Goal: Go to known website: Access a specific website the user already knows

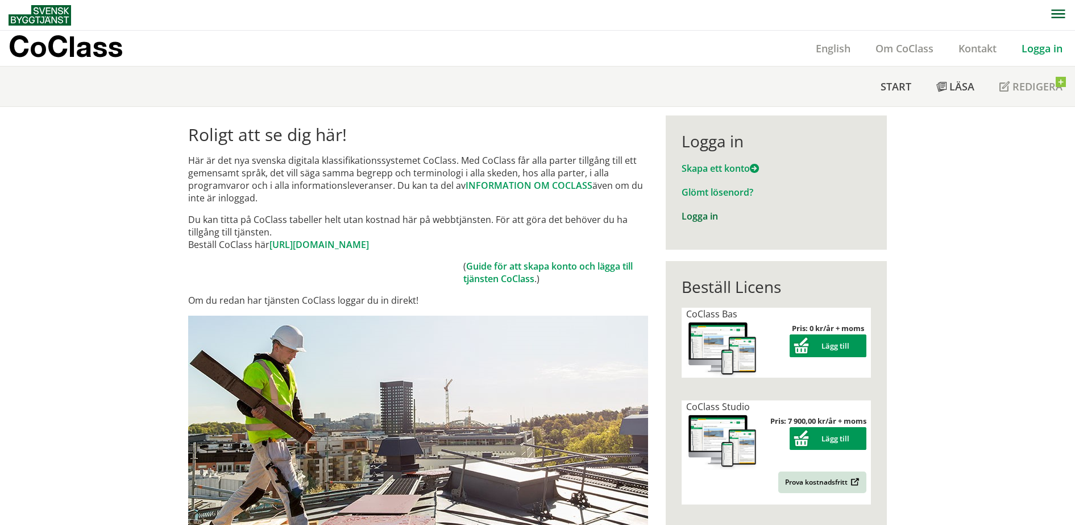
click at [693, 213] on link "Logga in" at bounding box center [700, 216] width 36 height 13
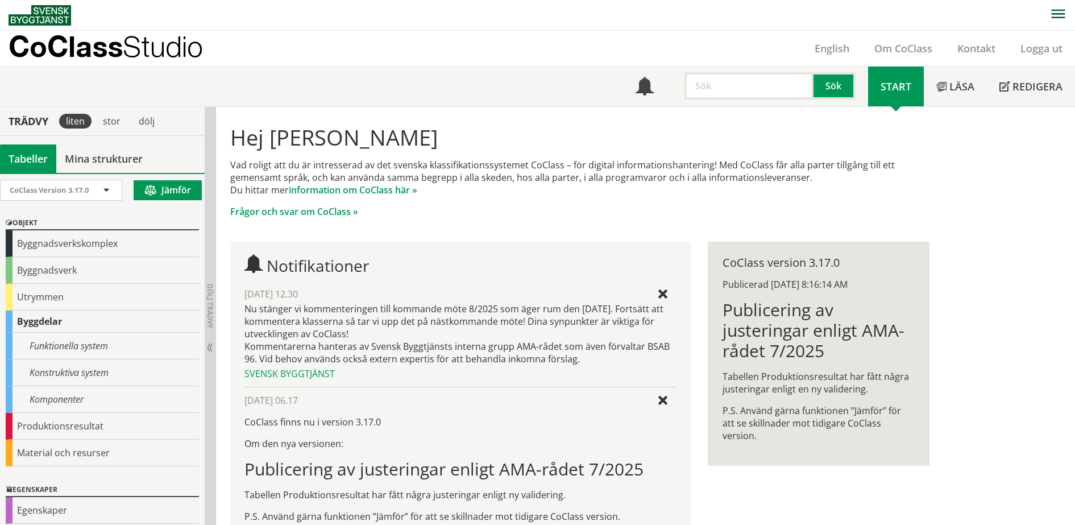
click at [557, 19] on nav at bounding box center [542, 15] width 1067 height 30
